Goal: Information Seeking & Learning: Learn about a topic

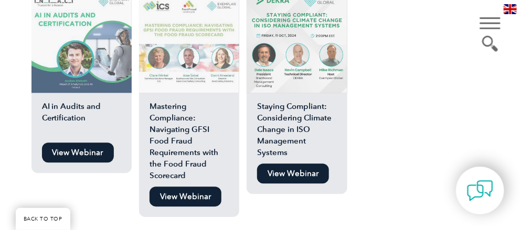
scroll to position [1772, 0]
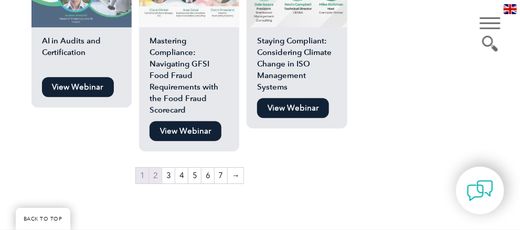
click at [158, 168] on link "2" at bounding box center [155, 176] width 13 height 16
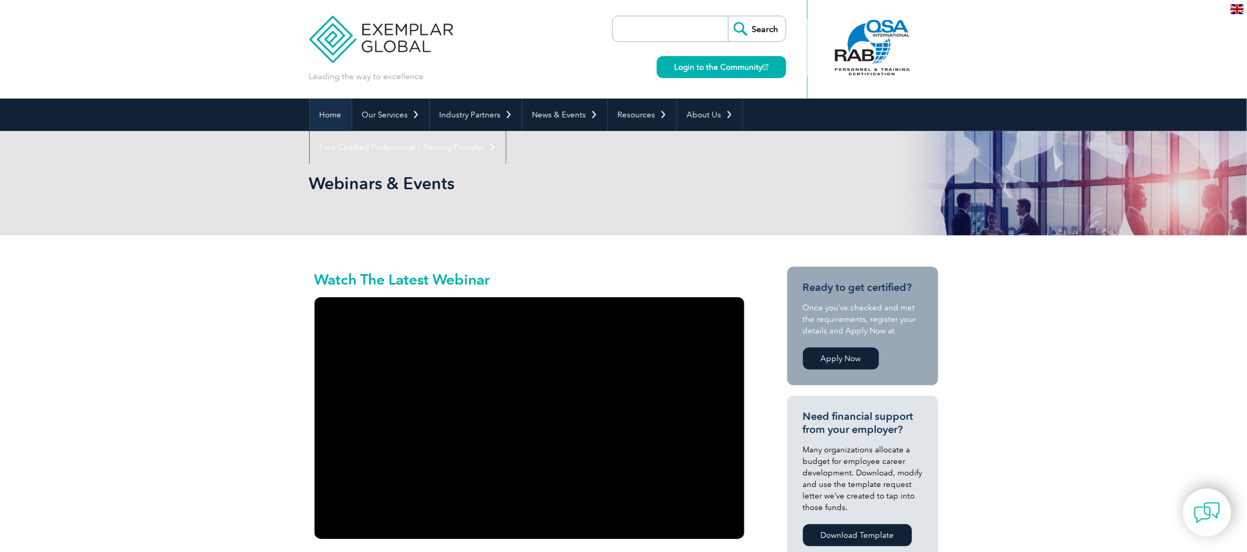
click at [334, 116] on link "Home" at bounding box center [331, 115] width 42 height 33
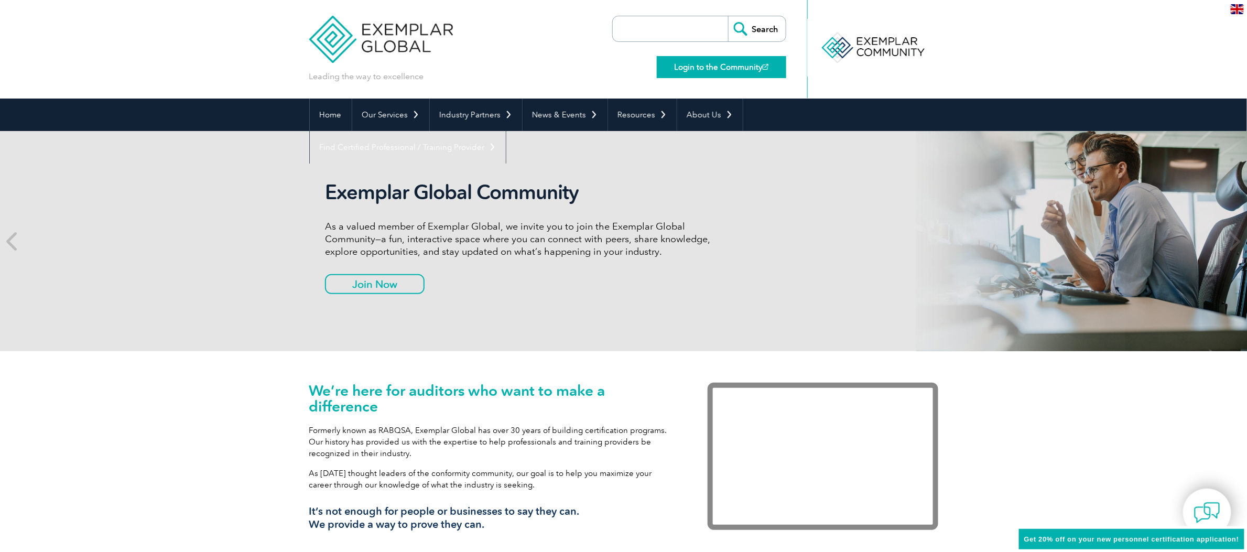
click at [717, 65] on link "Login to the Community" at bounding box center [721, 67] width 129 height 22
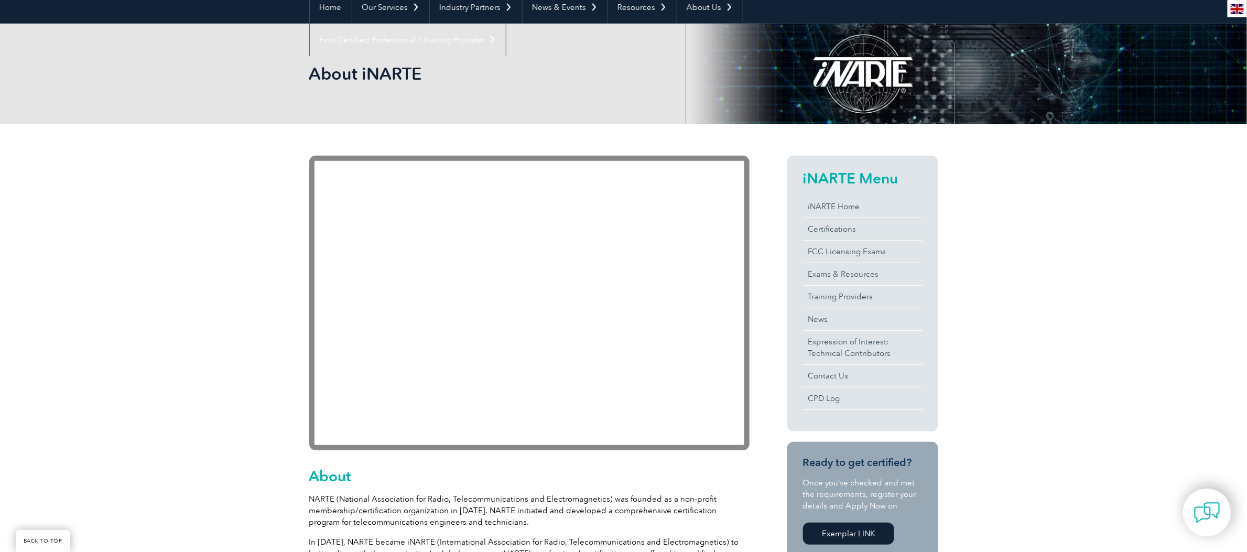
scroll to position [157, 0]
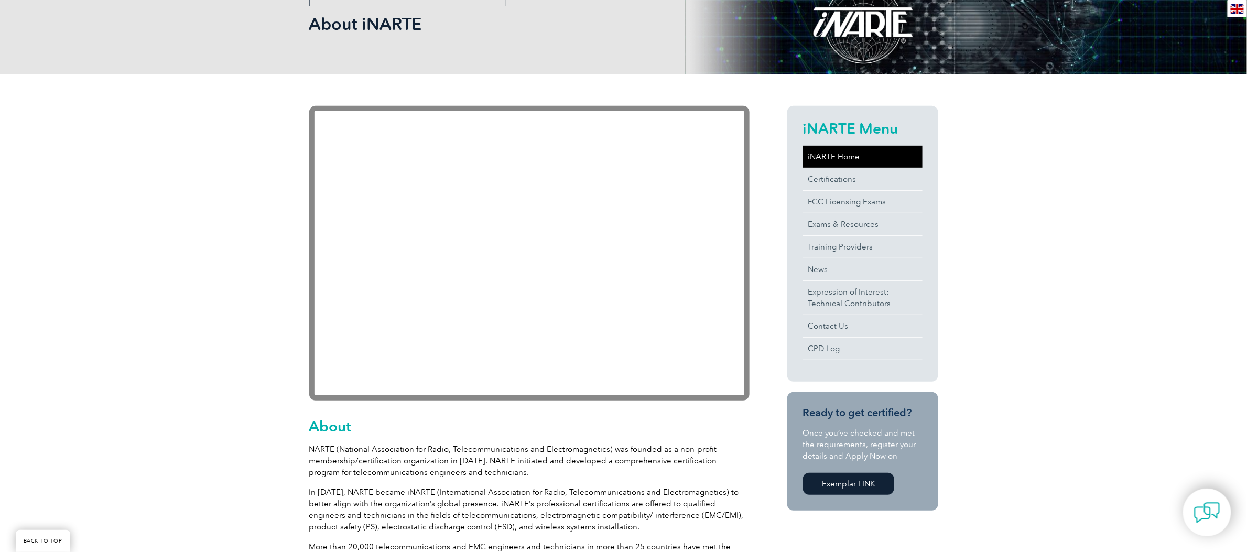
click at [840, 155] on link "iNARTE Home" at bounding box center [863, 157] width 120 height 22
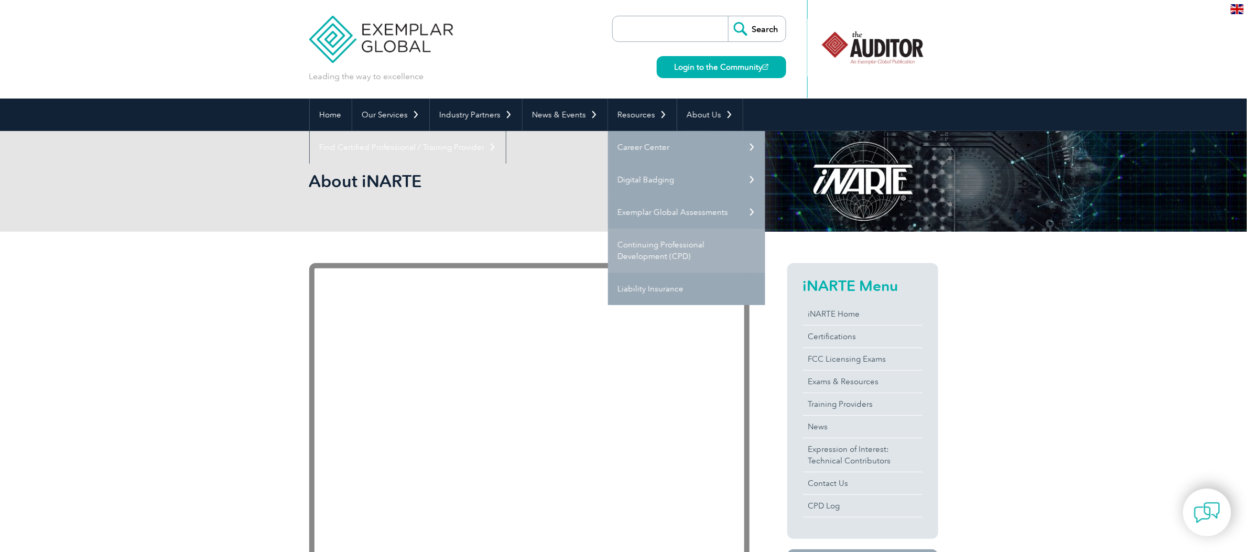
click at [649, 249] on link "Continuing Professional Development (CPD)" at bounding box center [686, 251] width 157 height 44
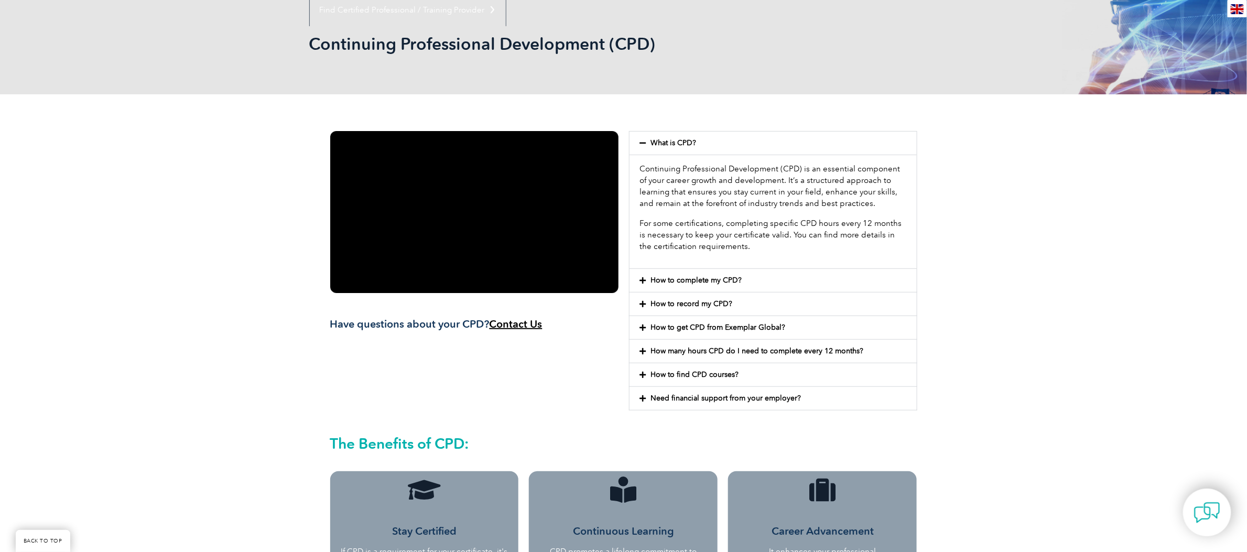
scroll to position [157, 0]
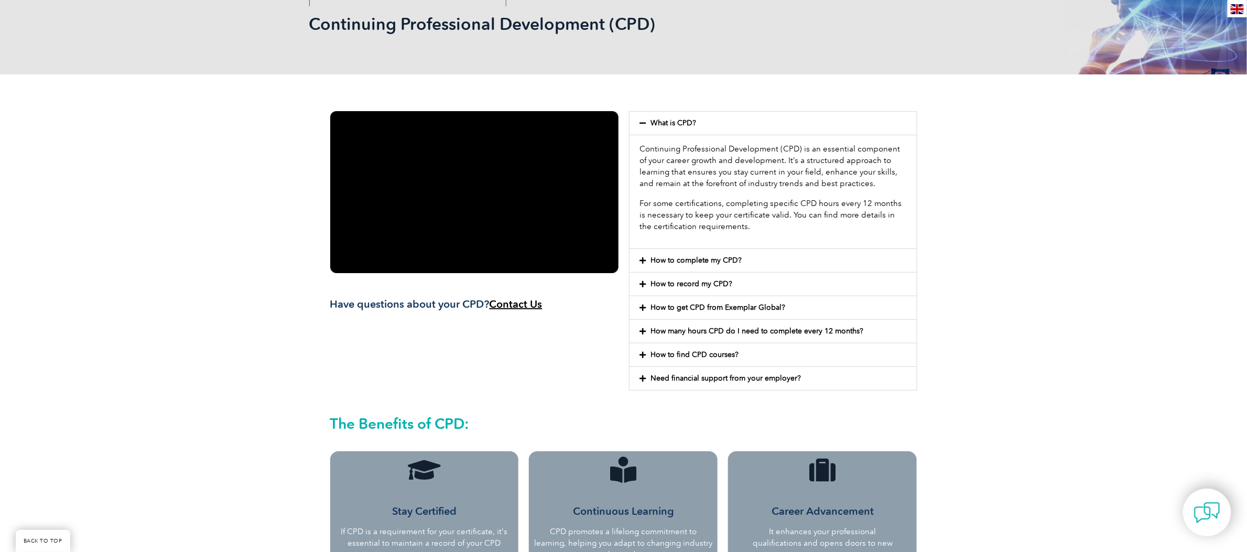
click at [640, 285] on icon at bounding box center [643, 283] width 6 height 7
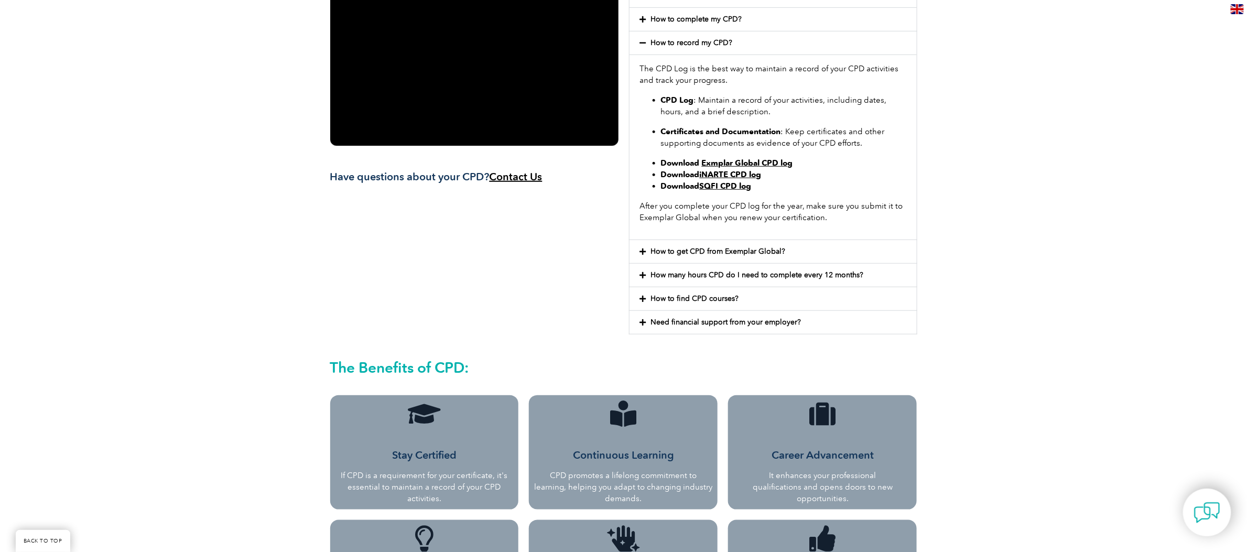
scroll to position [315, 0]
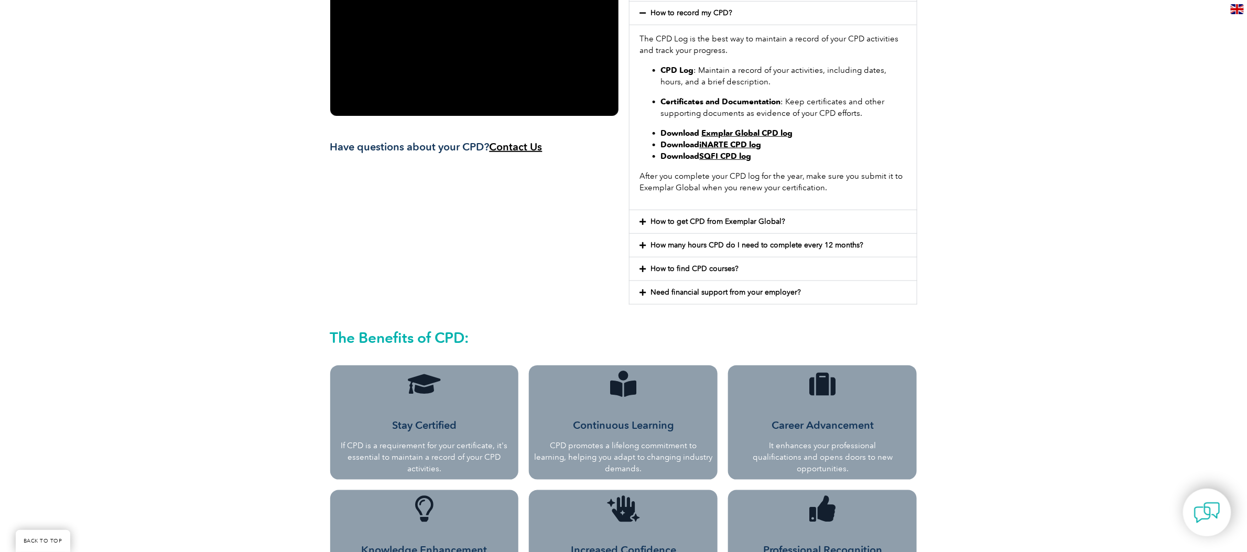
click at [809, 247] on link "How many hours CPD do I need to complete every 12 months?" at bounding box center [757, 245] width 213 height 9
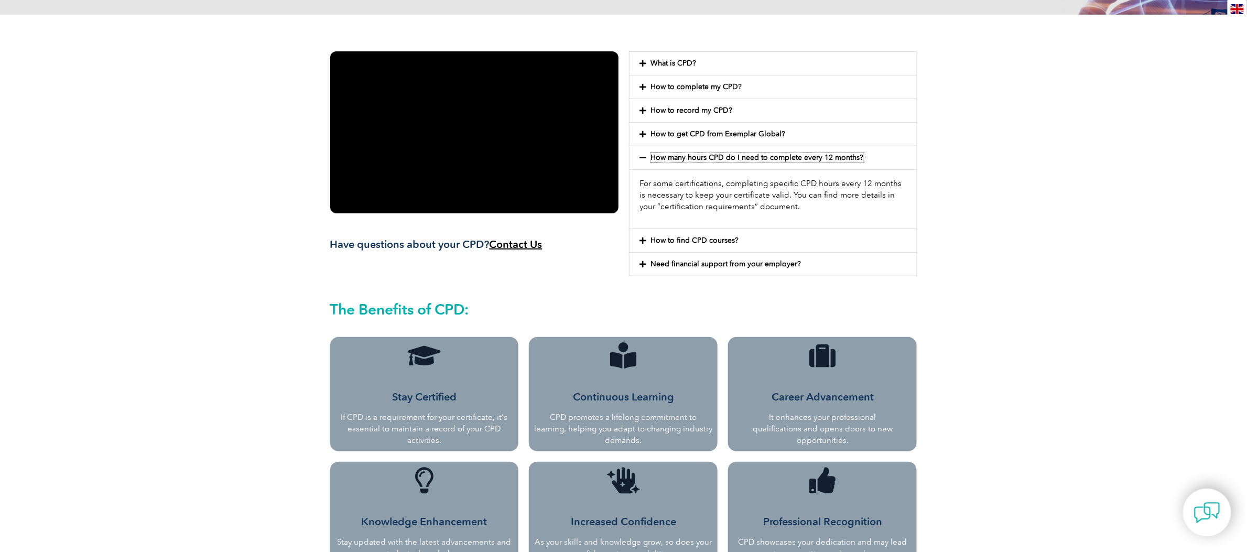
scroll to position [0, 0]
